Goal: Obtain resource: Download file/media

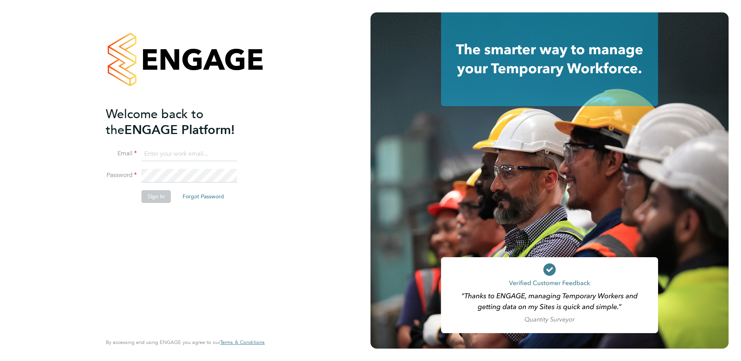
type input "payroll@vgcgroup.co.uk"
click at [152, 198] on button "Sign In" at bounding box center [155, 196] width 29 height 12
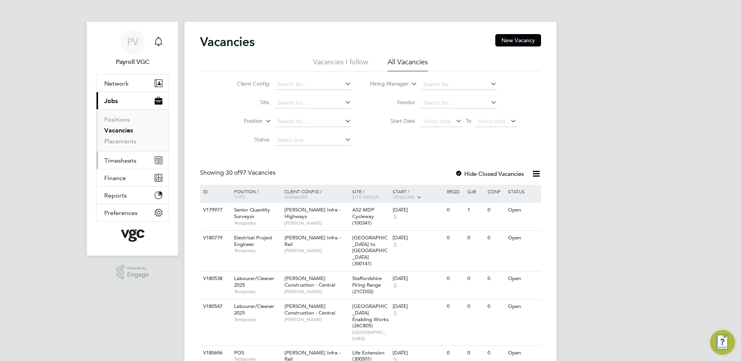
click at [125, 161] on span "Timesheets" at bounding box center [120, 160] width 32 height 7
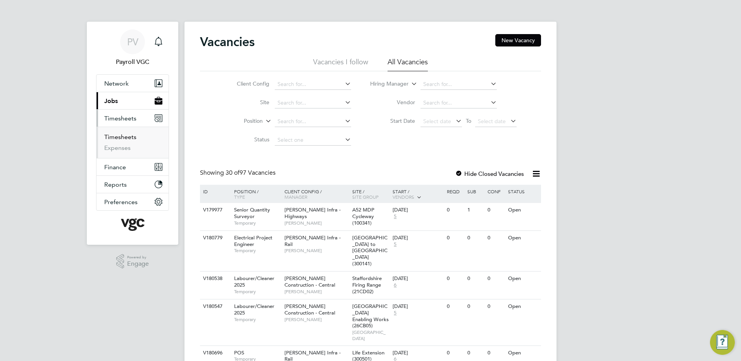
click at [124, 135] on link "Timesheets" at bounding box center [120, 136] width 32 height 7
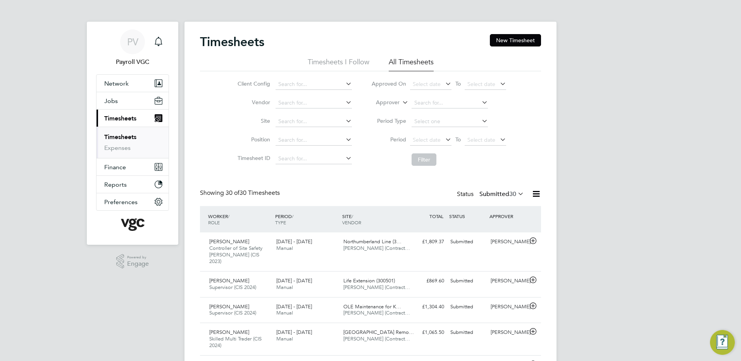
click at [535, 192] on icon at bounding box center [536, 194] width 10 height 10
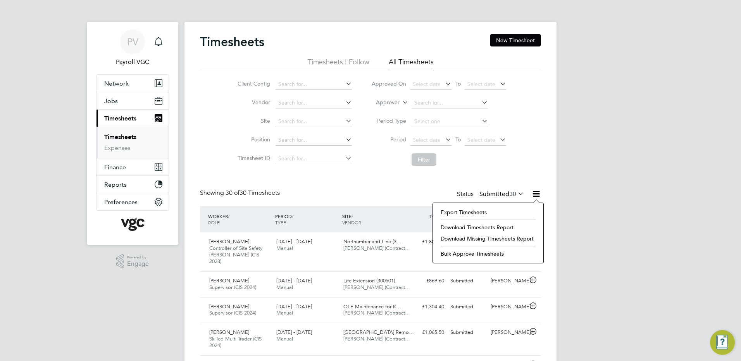
click at [479, 210] on li "Export Timesheets" at bounding box center [488, 212] width 103 height 11
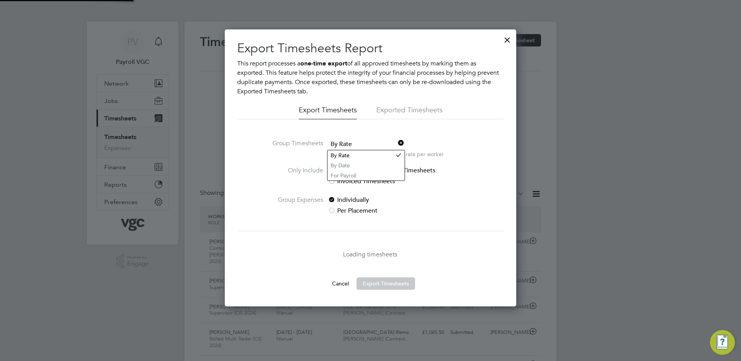
click at [361, 144] on span "By Rate" at bounding box center [366, 145] width 76 height 12
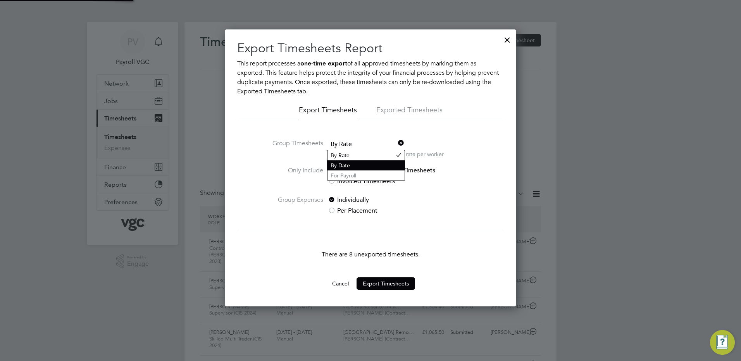
click at [352, 167] on li "By Date" at bounding box center [366, 165] width 77 height 10
click at [359, 137] on div "Export Timesheets Report This report processes a one-time export of all approve…" at bounding box center [370, 165] width 267 height 251
click at [357, 141] on span "By Date" at bounding box center [366, 145] width 76 height 12
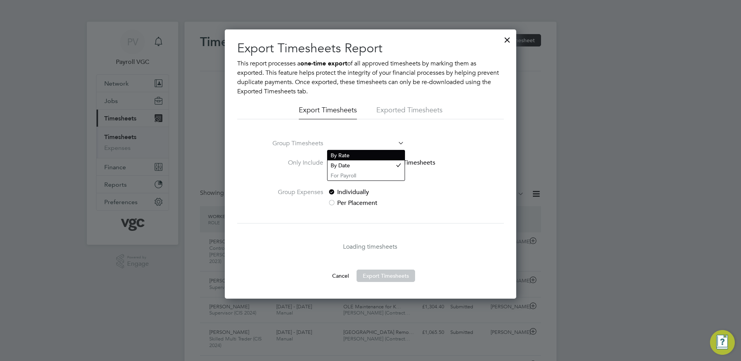
click at [342, 152] on li "By Rate" at bounding box center [366, 155] width 77 height 10
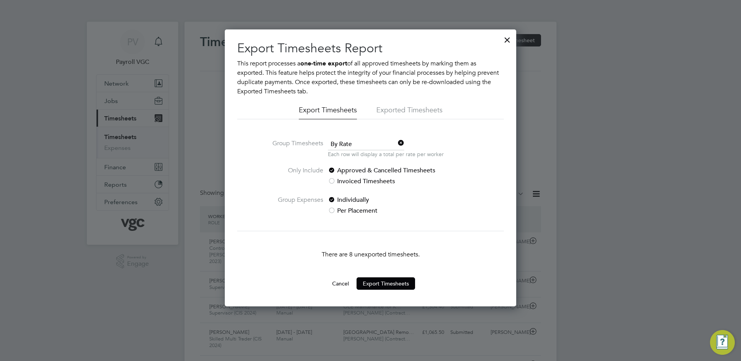
click at [504, 39] on div at bounding box center [507, 38] width 14 height 14
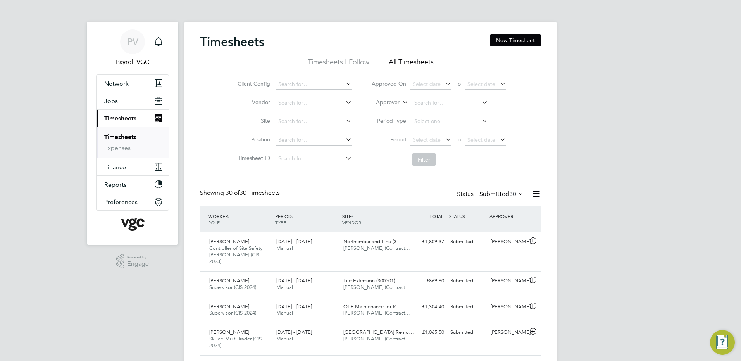
click at [507, 192] on label "Submitted 30" at bounding box center [502, 194] width 45 height 8
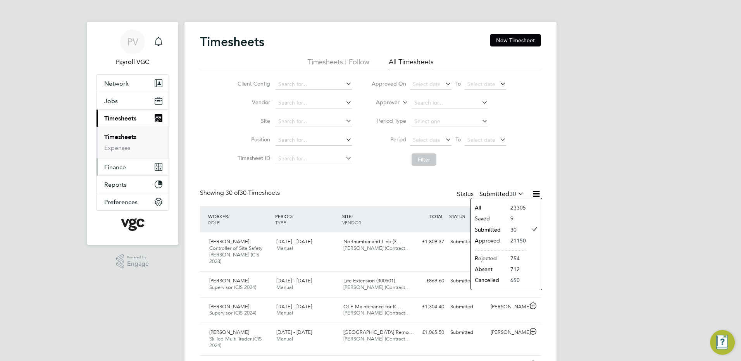
click at [142, 160] on button "Finance" at bounding box center [133, 167] width 72 height 17
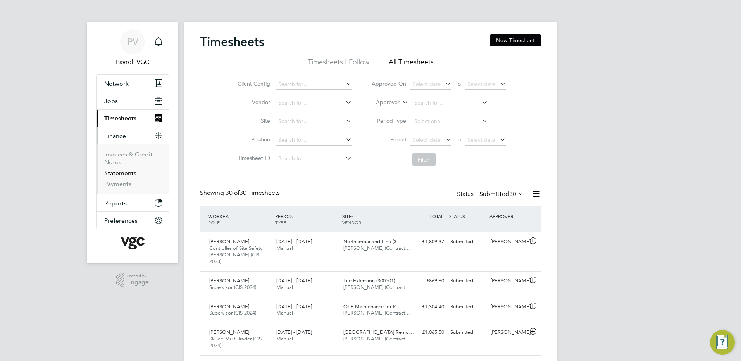
click at [131, 174] on link "Statements" at bounding box center [120, 172] width 32 height 7
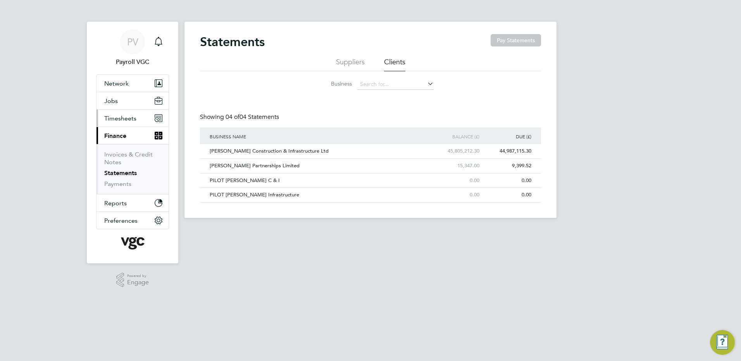
click at [130, 115] on span "Timesheets" at bounding box center [120, 118] width 32 height 7
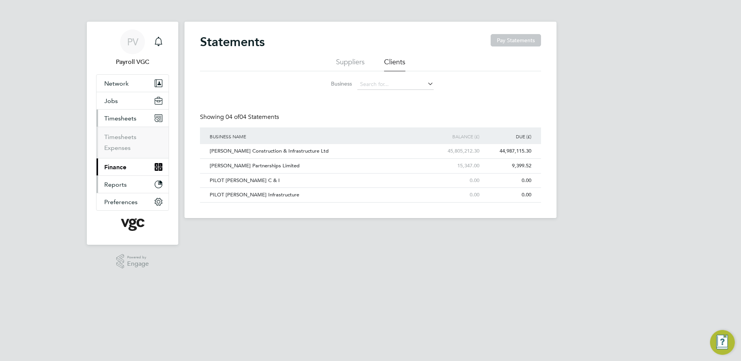
click at [128, 184] on button "Reports" at bounding box center [133, 184] width 72 height 17
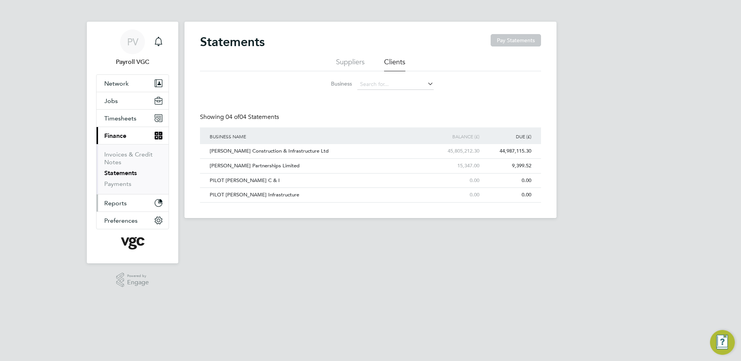
click at [117, 195] on button "Reports" at bounding box center [133, 203] width 72 height 17
click at [110, 210] on button "Reports" at bounding box center [133, 203] width 72 height 17
click at [150, 204] on button "Reports" at bounding box center [133, 203] width 72 height 17
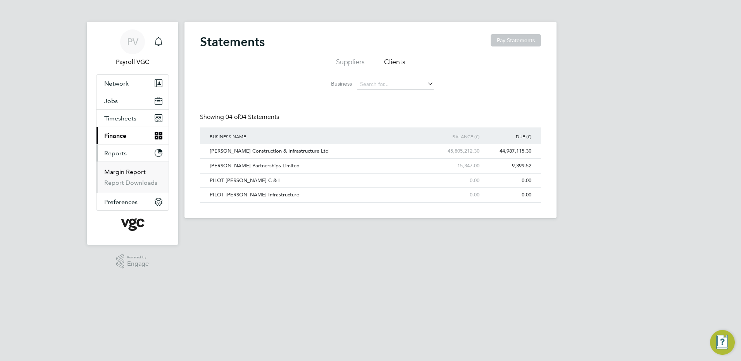
click at [119, 172] on link "Margin Report" at bounding box center [124, 171] width 41 height 7
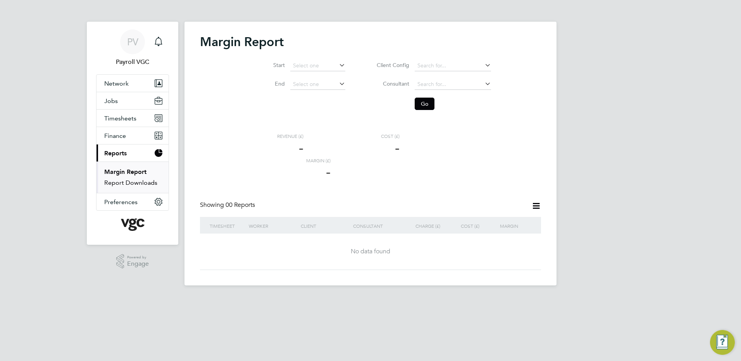
click at [124, 183] on link "Report Downloads" at bounding box center [130, 182] width 53 height 7
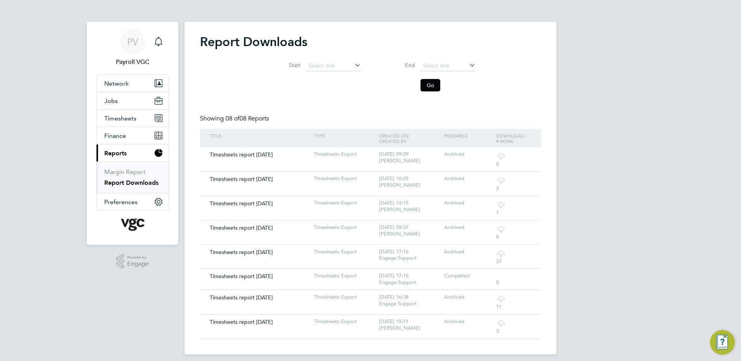
click at [328, 60] on li "Start" at bounding box center [313, 66] width 115 height 19
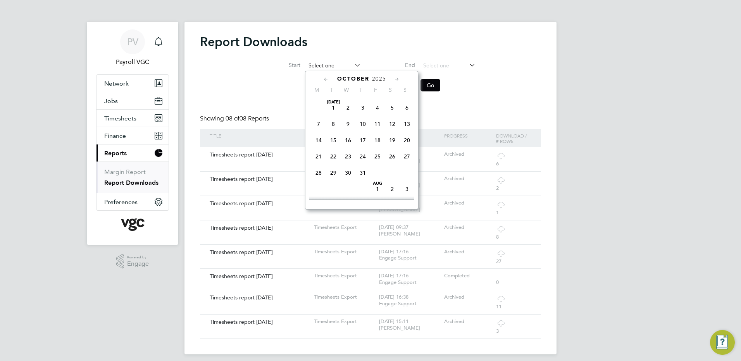
click at [325, 65] on input at bounding box center [333, 65] width 55 height 11
click at [257, 92] on div "Start End Go" at bounding box center [370, 74] width 341 height 43
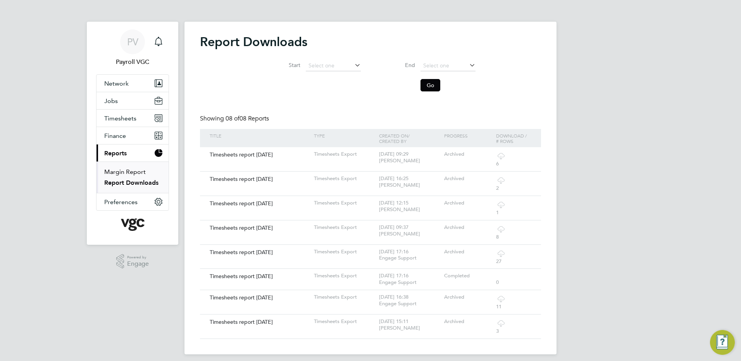
click at [129, 169] on link "Margin Report" at bounding box center [124, 171] width 41 height 7
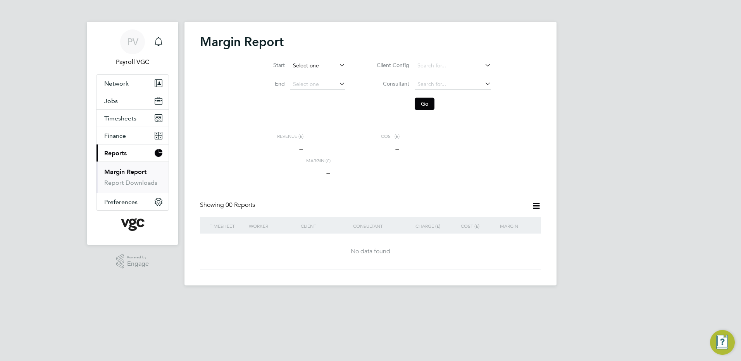
click at [312, 66] on input at bounding box center [317, 65] width 55 height 11
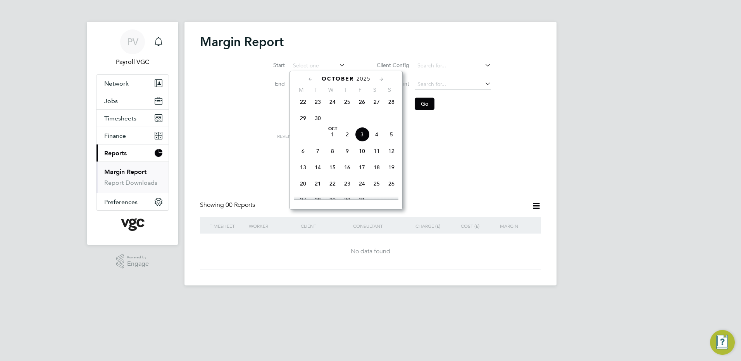
click at [308, 78] on icon at bounding box center [310, 79] width 7 height 9
click at [303, 106] on span "[DATE]" at bounding box center [303, 103] width 15 height 15
type input "[DATE]"
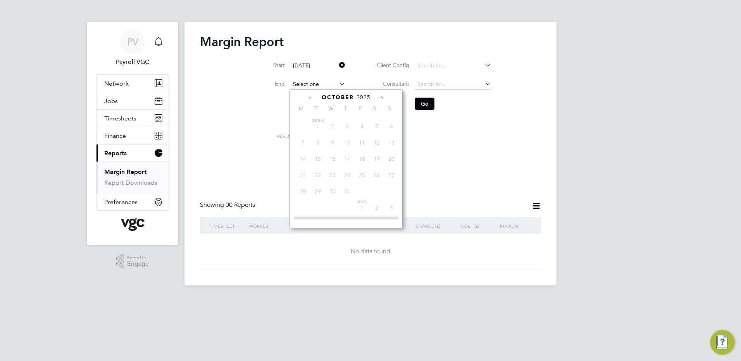
click at [333, 85] on input at bounding box center [317, 84] width 55 height 11
click at [314, 141] on span "30" at bounding box center [318, 136] width 15 height 15
type input "[DATE]"
click at [431, 107] on button "Go" at bounding box center [425, 104] width 20 height 12
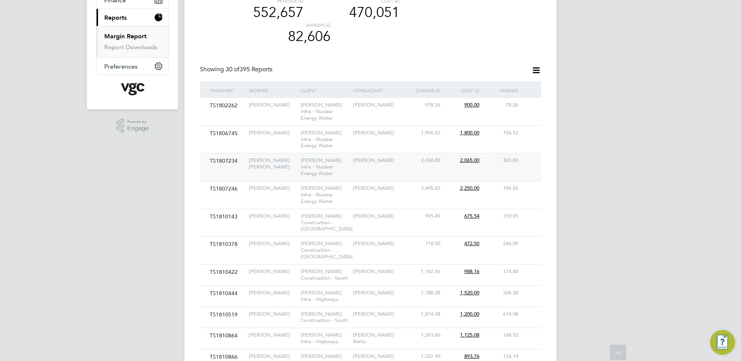
scroll to position [155, 0]
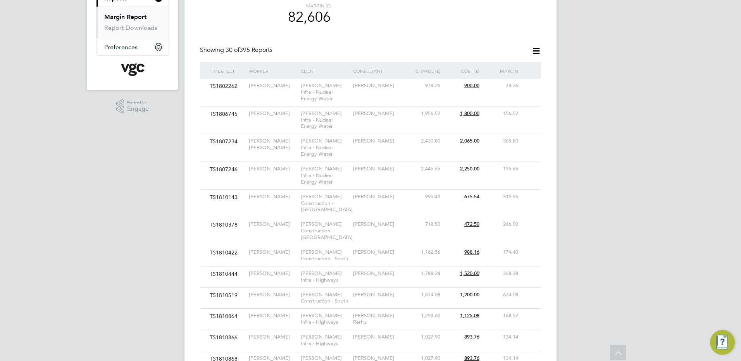
click at [535, 49] on icon at bounding box center [536, 51] width 10 height 10
click at [456, 45] on div "Revenue (£) 552,657 Cost (£) 470,051 Margin (£) 82,606" at bounding box center [394, 12] width 295 height 68
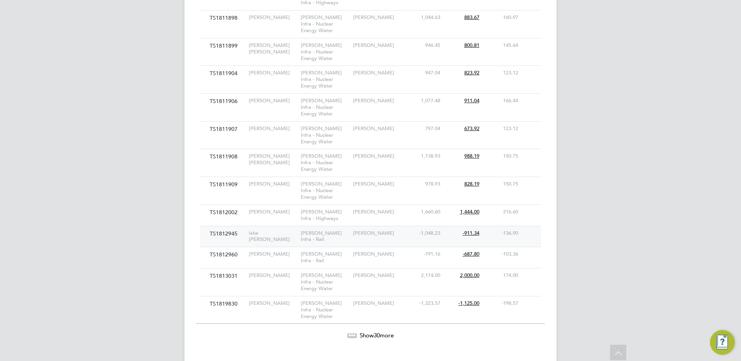
scroll to position [678, 0]
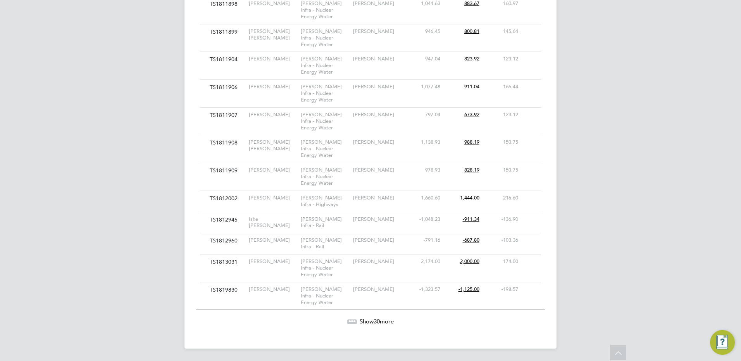
click at [372, 319] on span "Show 30 more" at bounding box center [377, 321] width 34 height 7
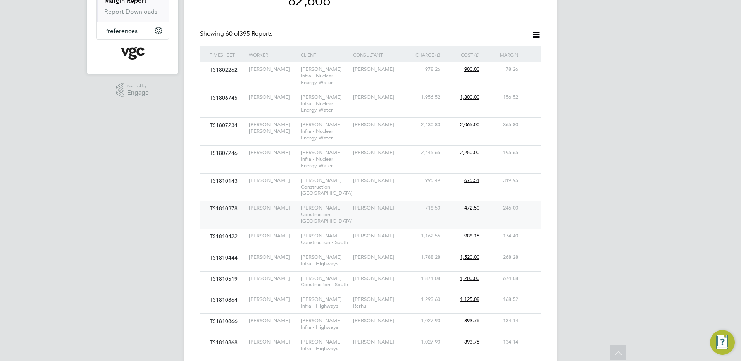
scroll to position [174, 0]
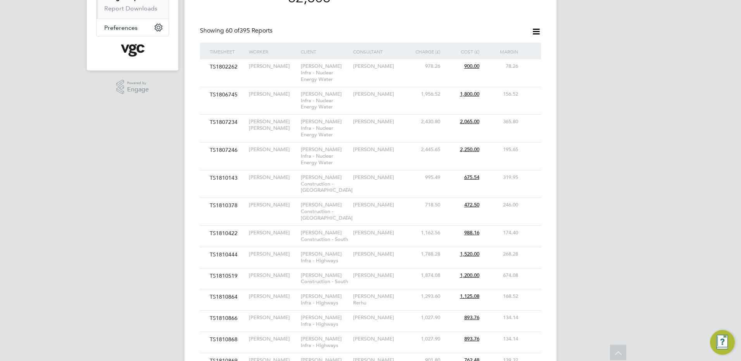
drag, startPoint x: 398, startPoint y: 11, endPoint x: 403, endPoint y: 15, distance: 6.4
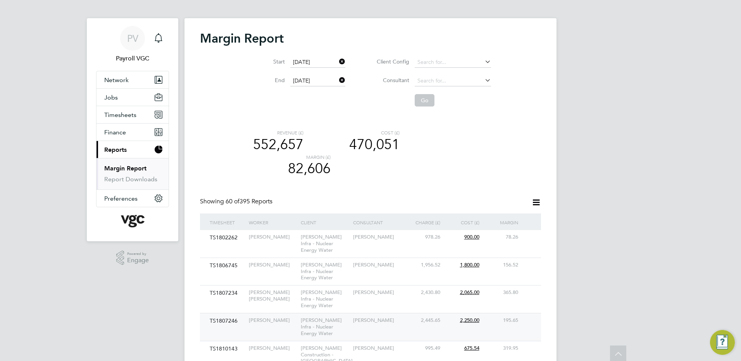
scroll to position [0, 0]
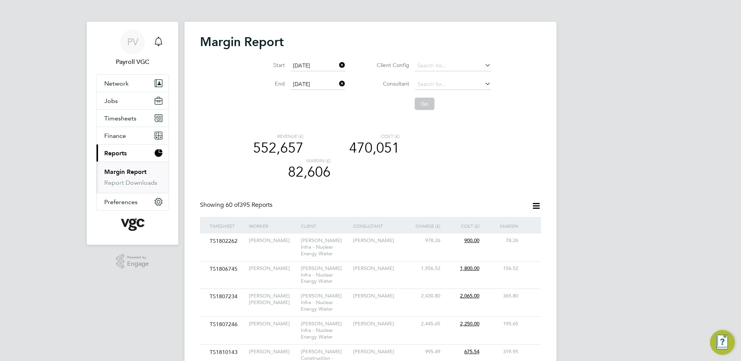
click at [540, 205] on icon at bounding box center [536, 206] width 10 height 10
click at [510, 224] on li "Download report" at bounding box center [512, 224] width 53 height 11
click at [338, 62] on icon at bounding box center [338, 65] width 0 height 11
click at [312, 67] on input at bounding box center [317, 65] width 55 height 11
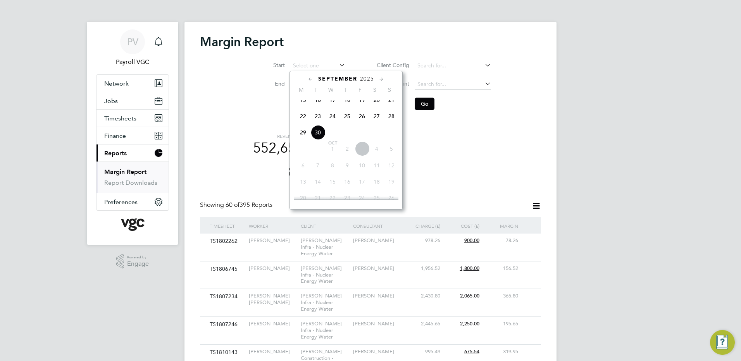
click at [311, 81] on icon at bounding box center [310, 79] width 7 height 9
click at [361, 105] on span "[DATE]" at bounding box center [362, 103] width 15 height 15
type input "[DATE]"
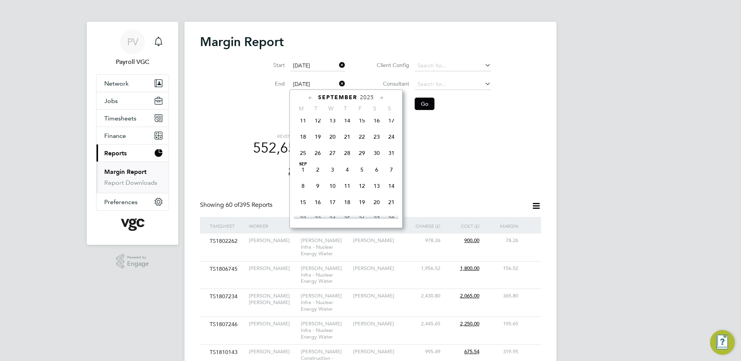
click at [309, 82] on input "[DATE]" at bounding box center [317, 84] width 55 height 11
click at [308, 96] on icon at bounding box center [310, 98] width 7 height 9
click at [392, 191] on span "31" at bounding box center [391, 187] width 15 height 15
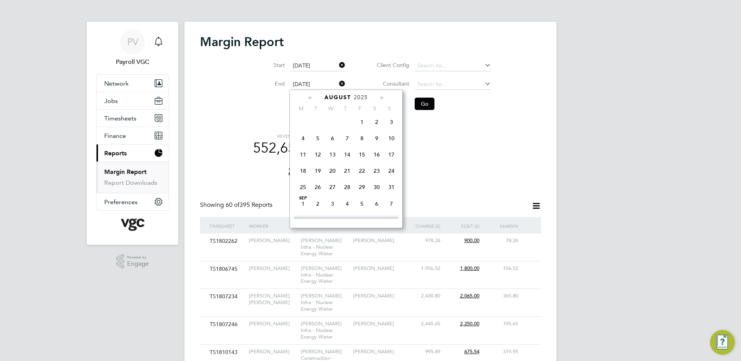
type input "[DATE]"
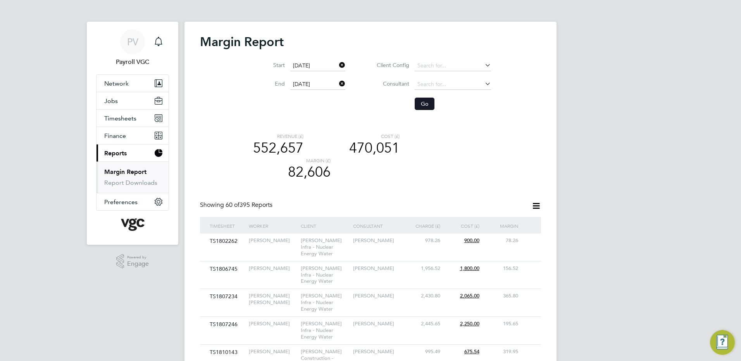
click at [417, 100] on button "Go" at bounding box center [425, 104] width 20 height 12
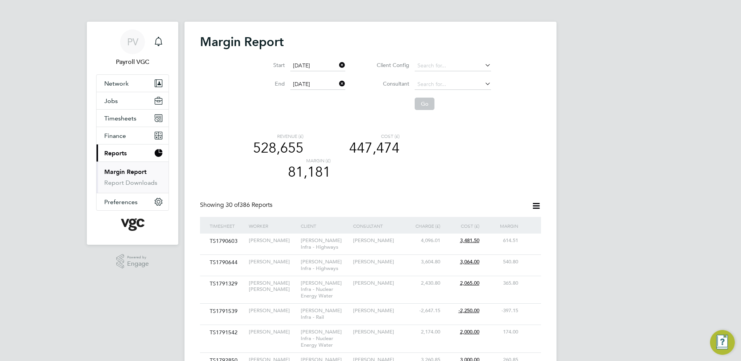
click at [534, 202] on icon at bounding box center [536, 206] width 10 height 10
click at [505, 223] on li "Download report" at bounding box center [512, 224] width 53 height 11
